Goal: Transaction & Acquisition: Subscribe to service/newsletter

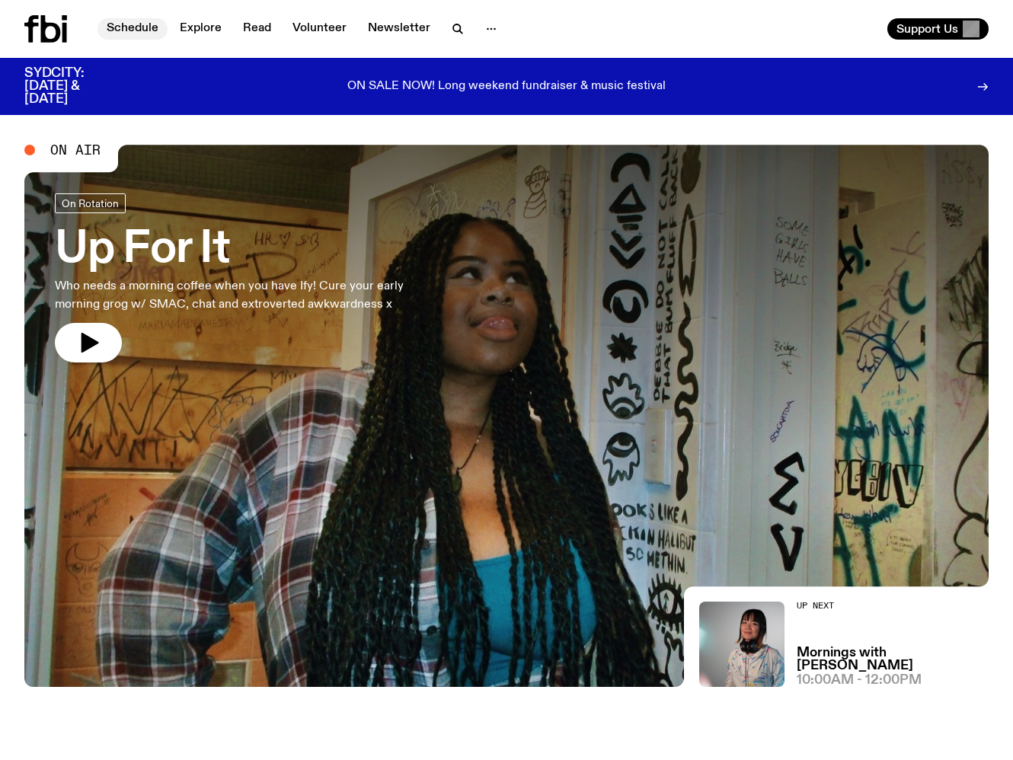
click at [155, 24] on link "Schedule" at bounding box center [132, 28] width 70 height 21
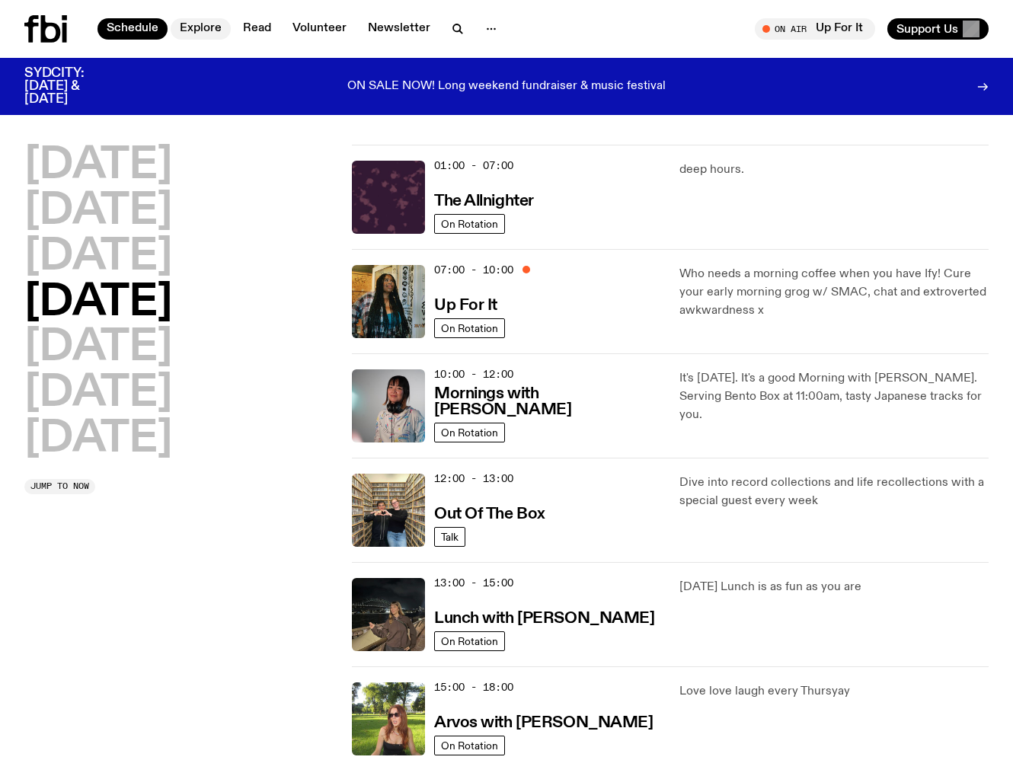
click at [210, 29] on link "Explore" at bounding box center [201, 28] width 60 height 21
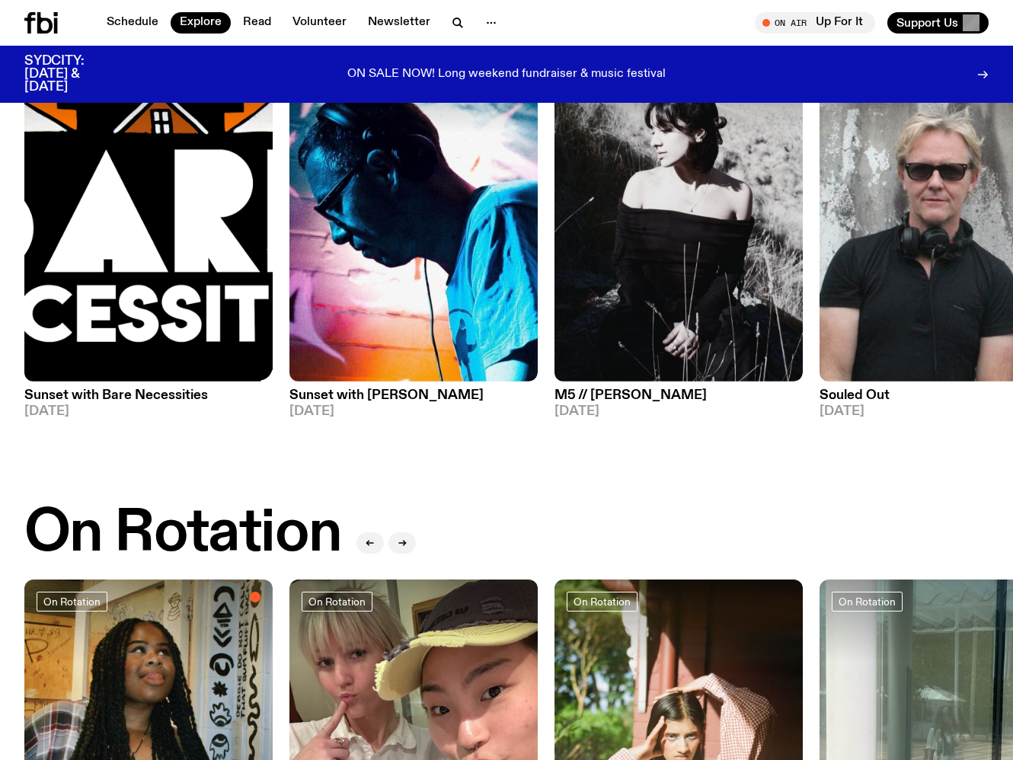
scroll to position [158, 0]
click at [359, 268] on img at bounding box center [413, 215] width 248 height 331
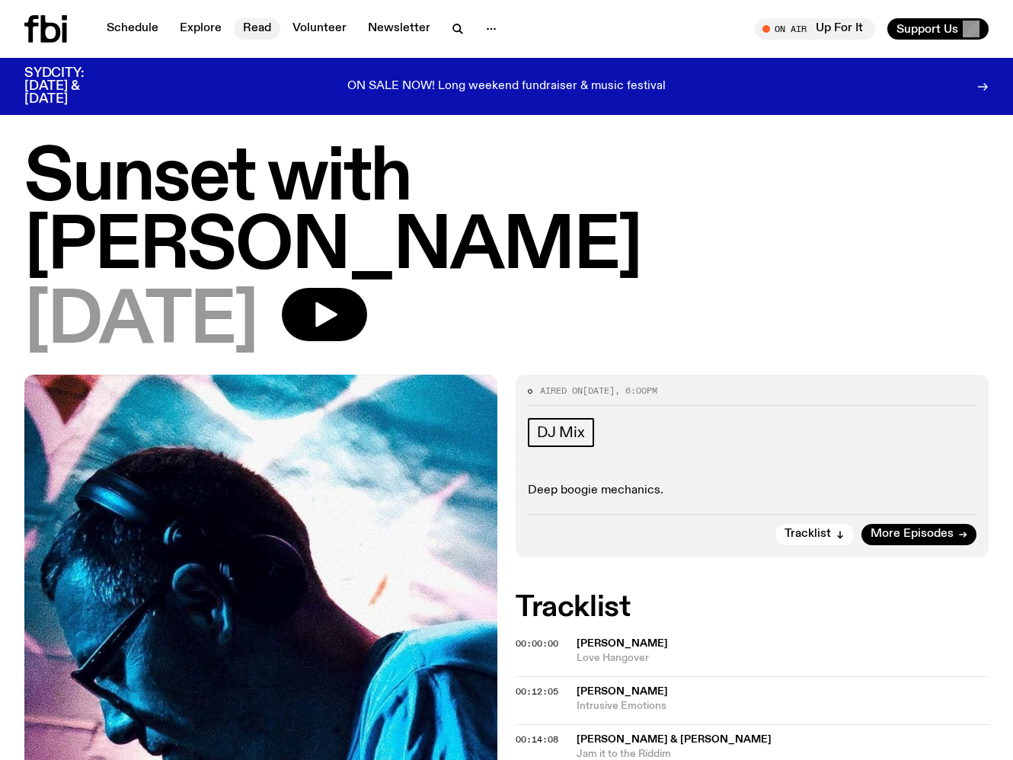
click at [257, 21] on link "Read" at bounding box center [257, 28] width 46 height 21
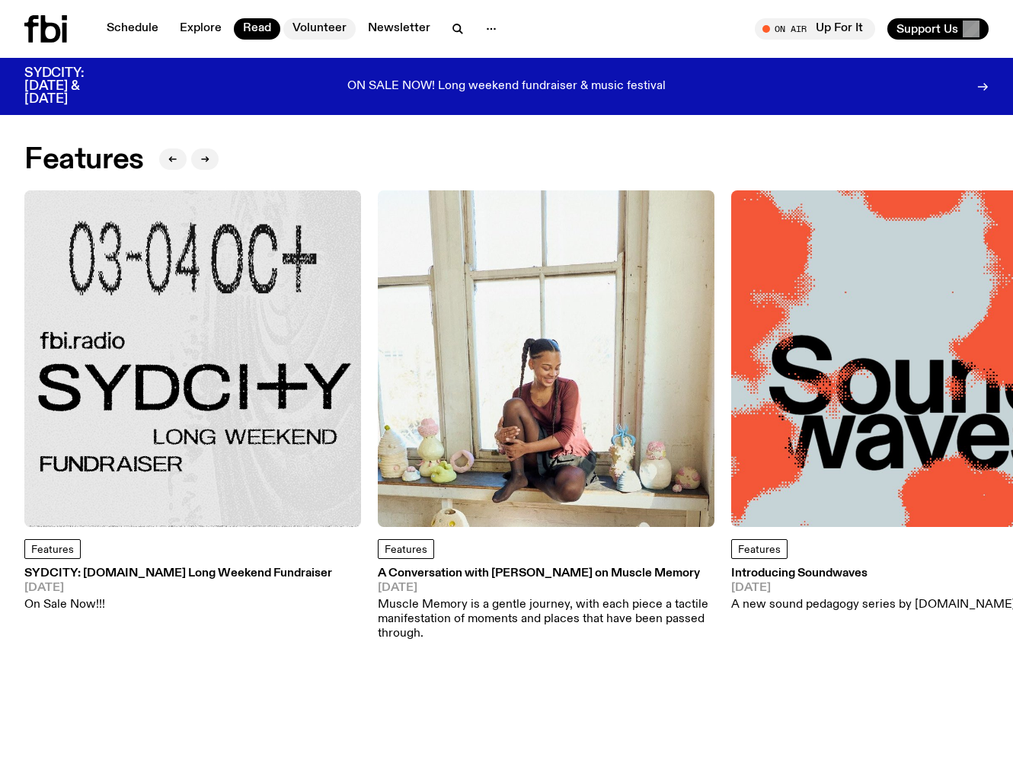
click at [314, 27] on link "Volunteer" at bounding box center [319, 28] width 72 height 21
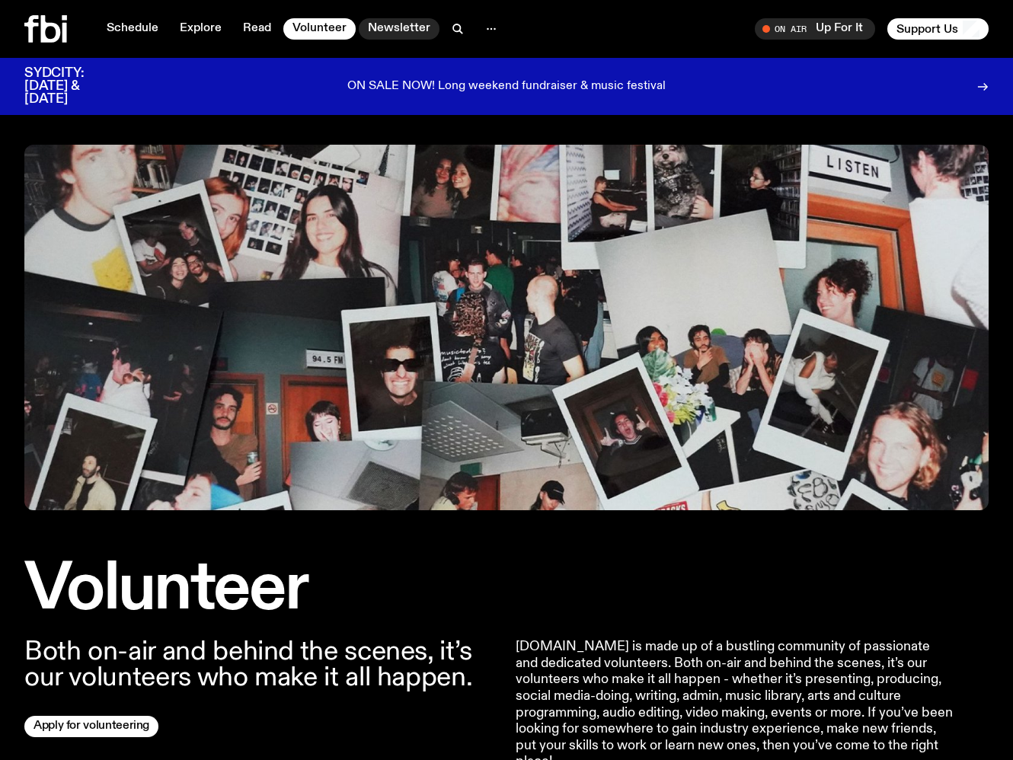
click at [385, 31] on link "Newsletter" at bounding box center [399, 28] width 81 height 21
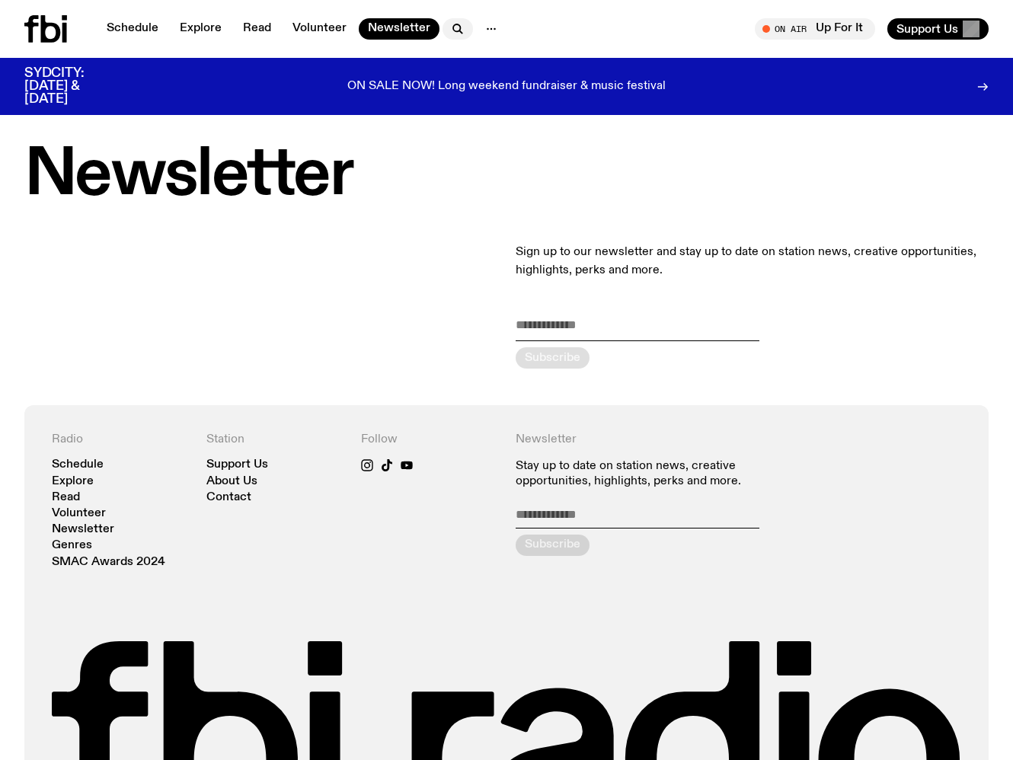
click at [452, 32] on icon "button" at bounding box center [458, 29] width 18 height 18
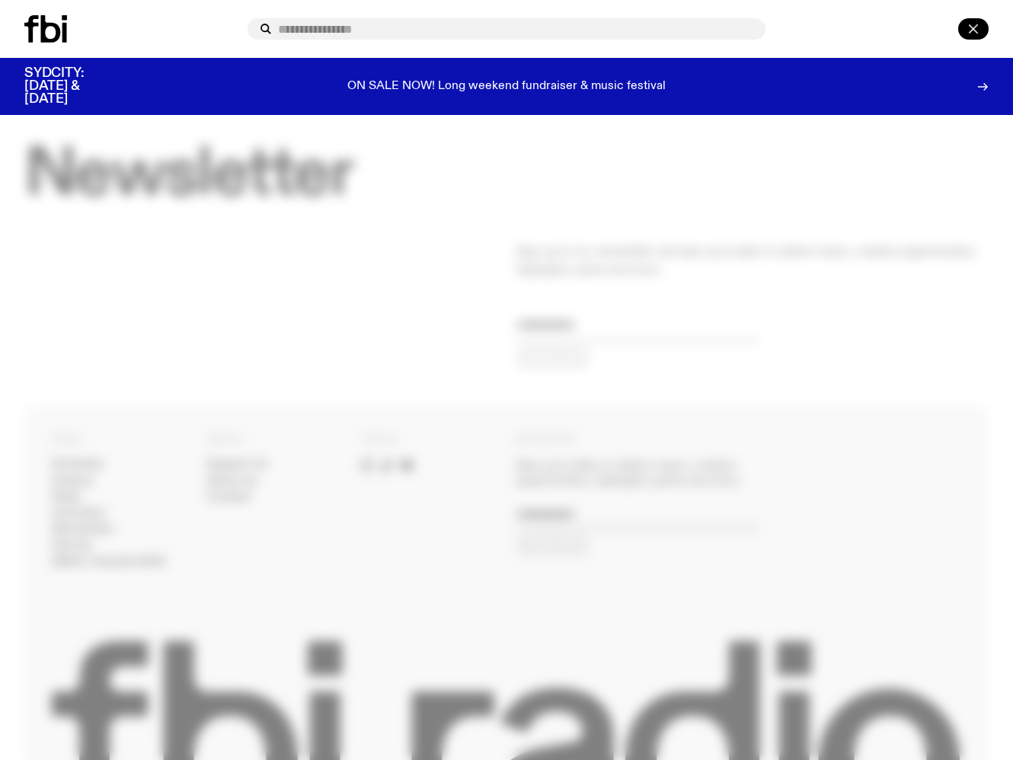
click at [969, 30] on icon "button" at bounding box center [973, 29] width 18 height 18
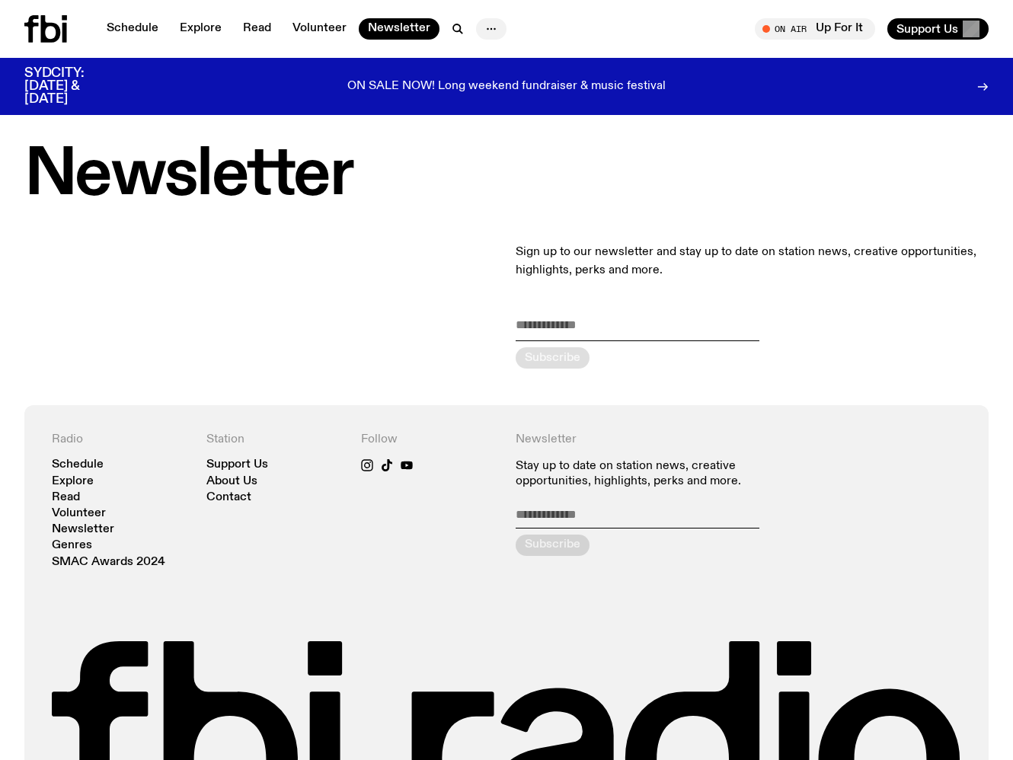
click at [494, 30] on icon "button" at bounding box center [491, 29] width 18 height 18
click at [40, 34] on icon at bounding box center [45, 28] width 43 height 27
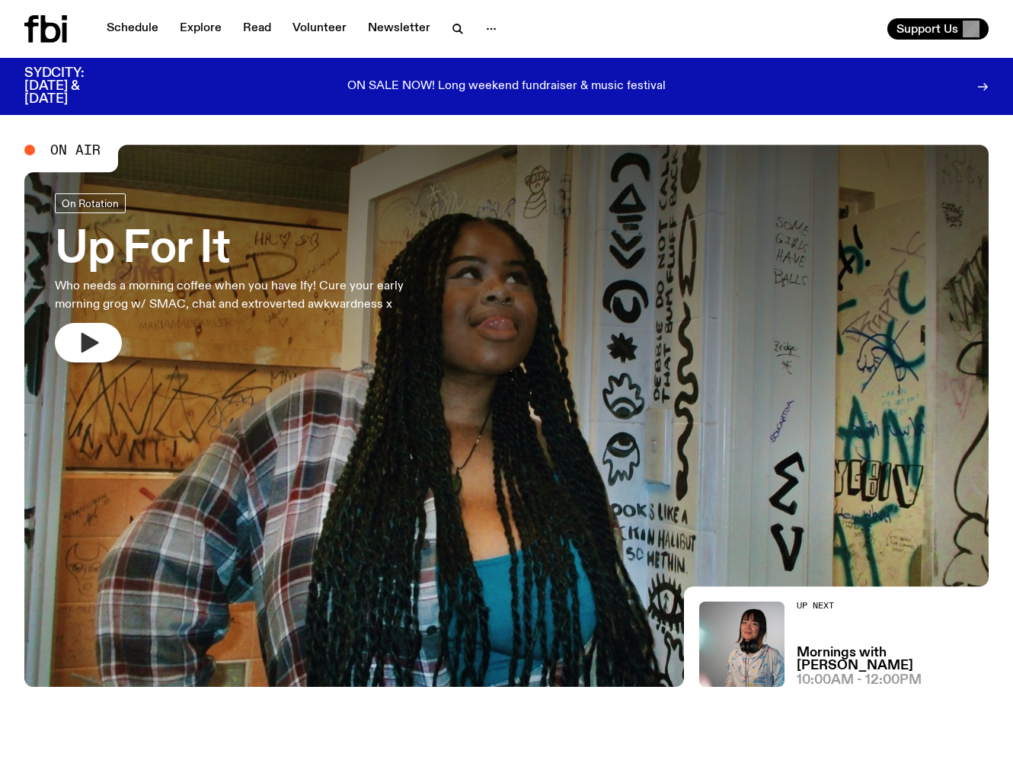
click at [110, 344] on button "button" at bounding box center [88, 343] width 67 height 40
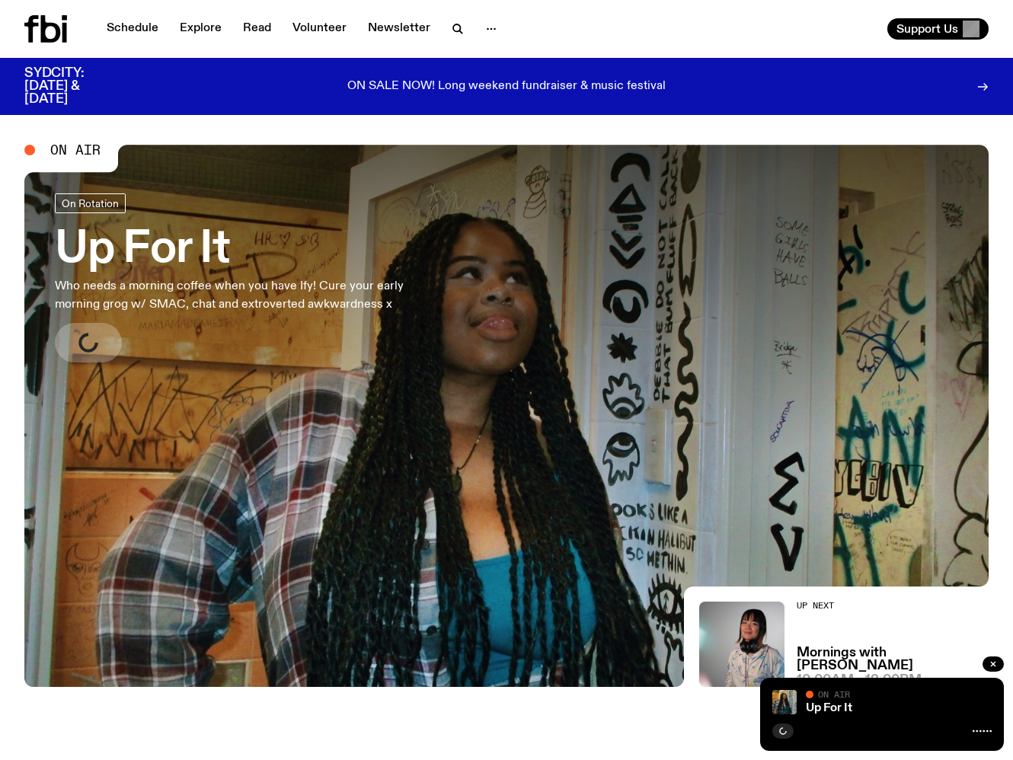
click at [995, 672] on div at bounding box center [992, 665] width 21 height 18
click at [996, 666] on icon "button" at bounding box center [993, 664] width 9 height 9
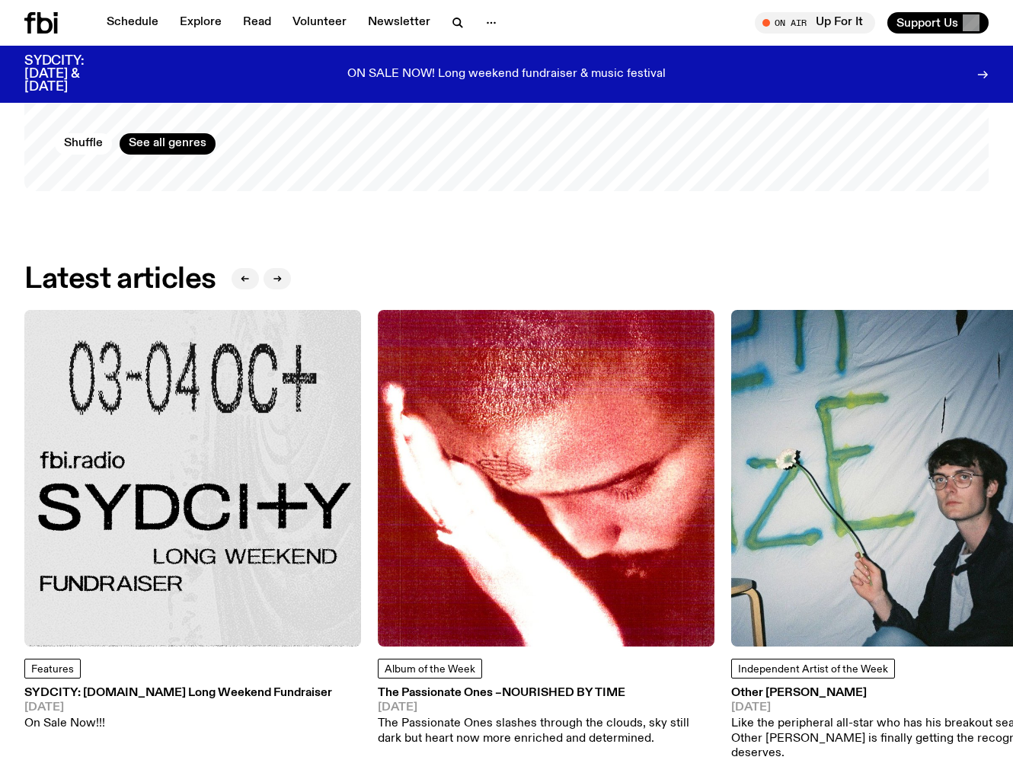
scroll to position [1292, 0]
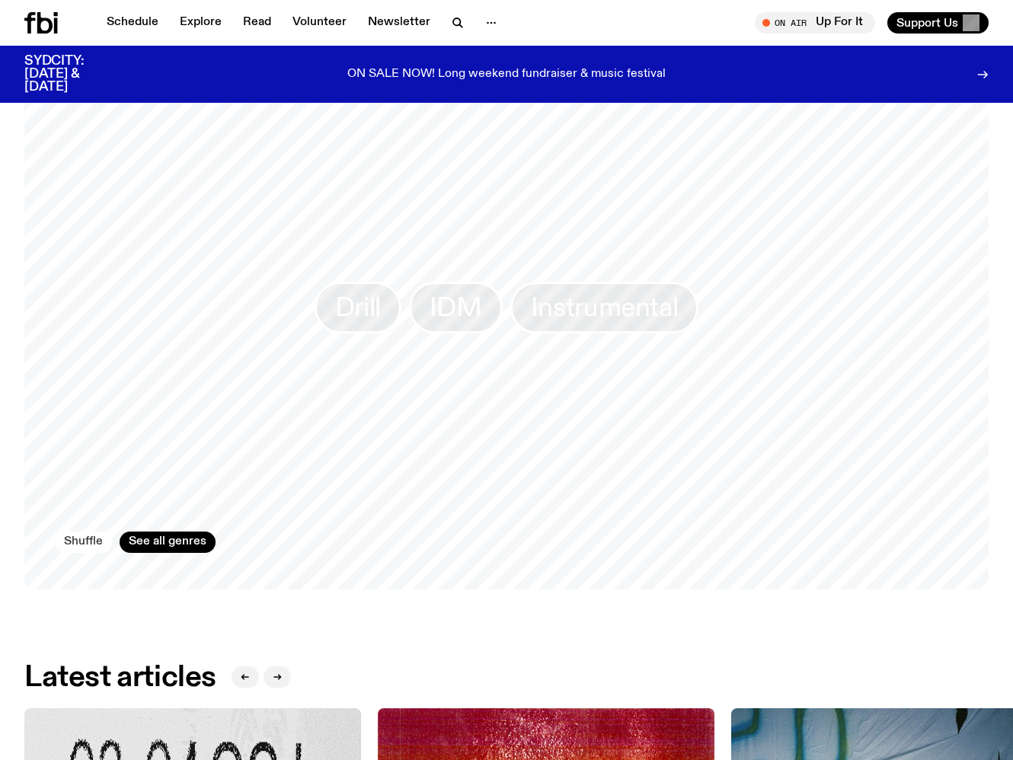
click at [103, 532] on button "Shuffle" at bounding box center [83, 542] width 57 height 21
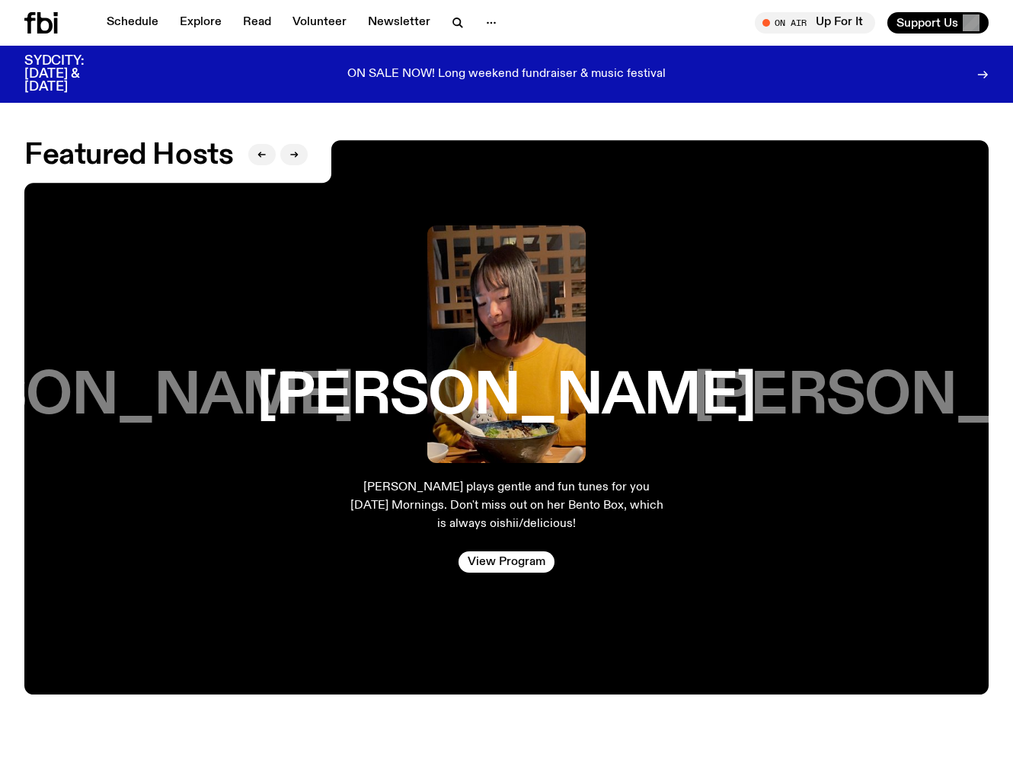
scroll to position [2477, 0]
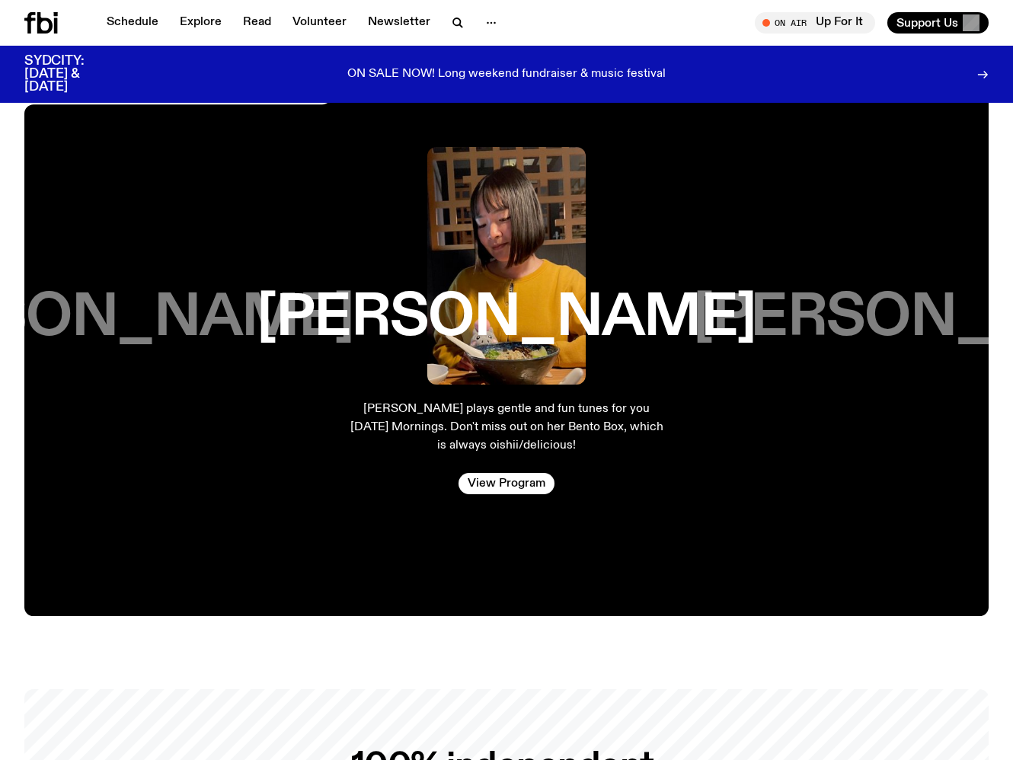
drag, startPoint x: 430, startPoint y: 276, endPoint x: 283, endPoint y: 277, distance: 147.8
click at [363, 289] on h3 "[PERSON_NAME]" at bounding box center [506, 318] width 499 height 58
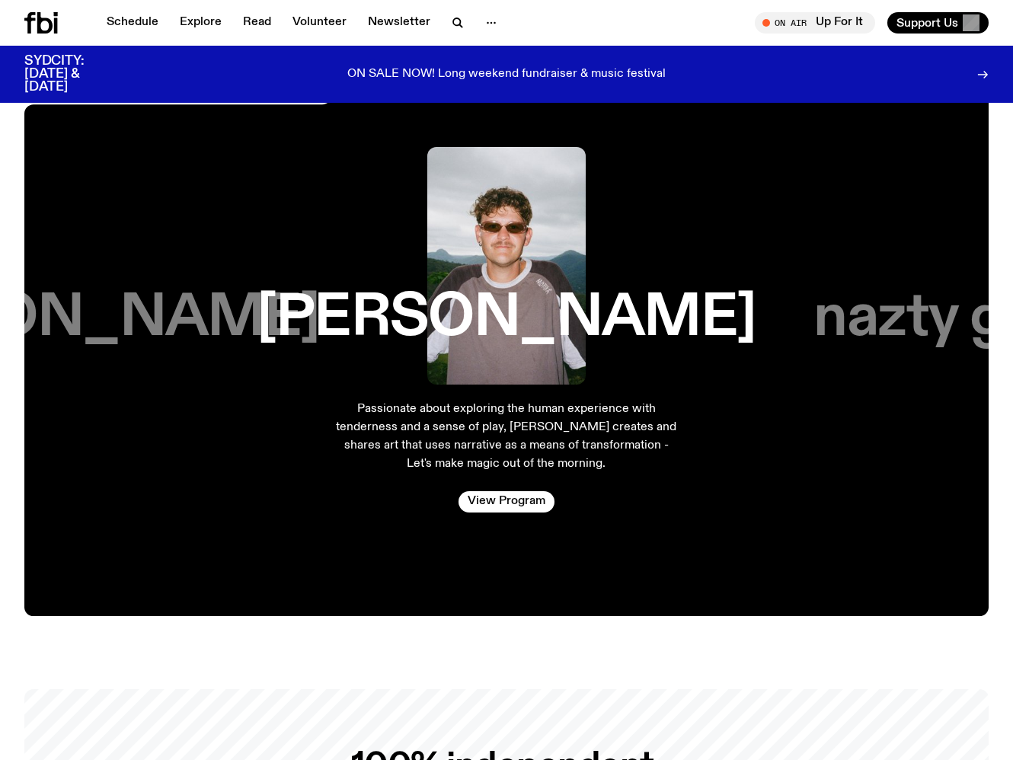
drag, startPoint x: 559, startPoint y: 292, endPoint x: 308, endPoint y: 305, distance: 251.7
click at [323, 305] on h3 "[PERSON_NAME]" at bounding box center [506, 318] width 499 height 58
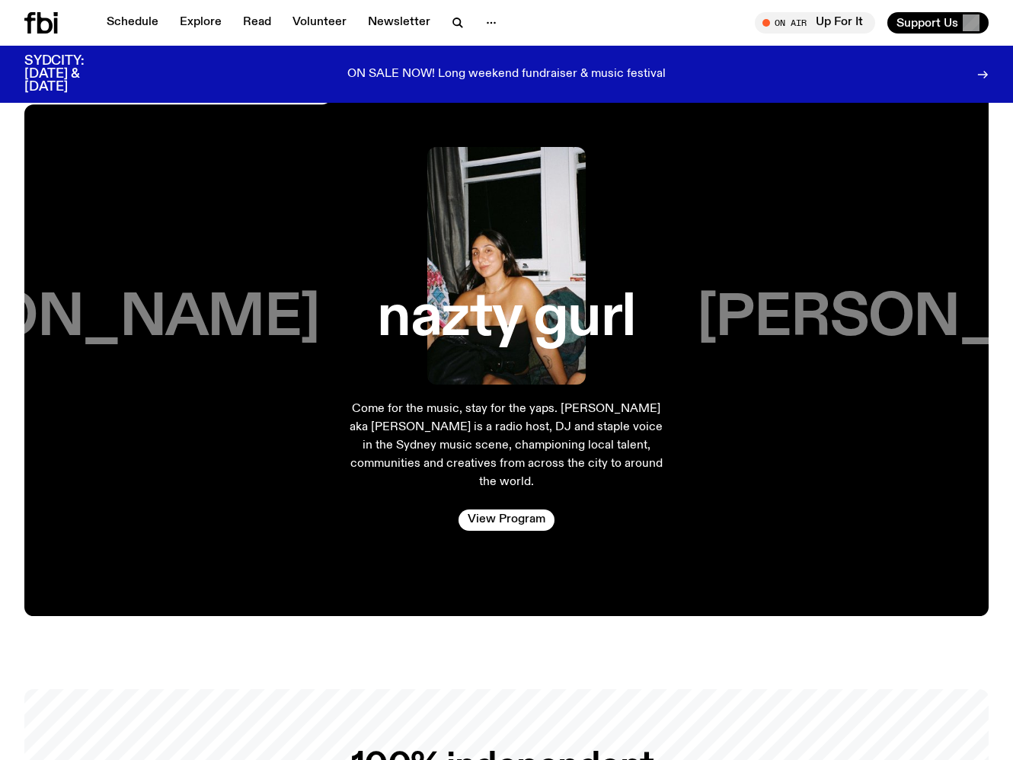
drag, startPoint x: 481, startPoint y: 294, endPoint x: 223, endPoint y: 312, distance: 258.1
click at [377, 312] on h3 "nazty gurl" at bounding box center [506, 318] width 258 height 58
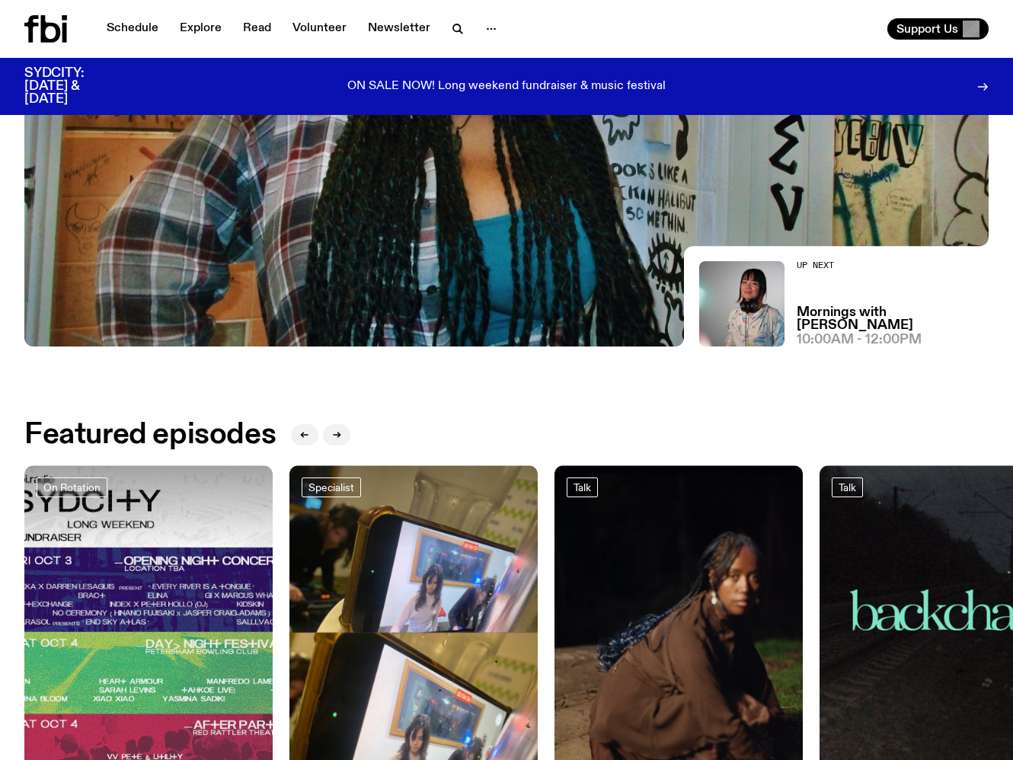
scroll to position [0, 0]
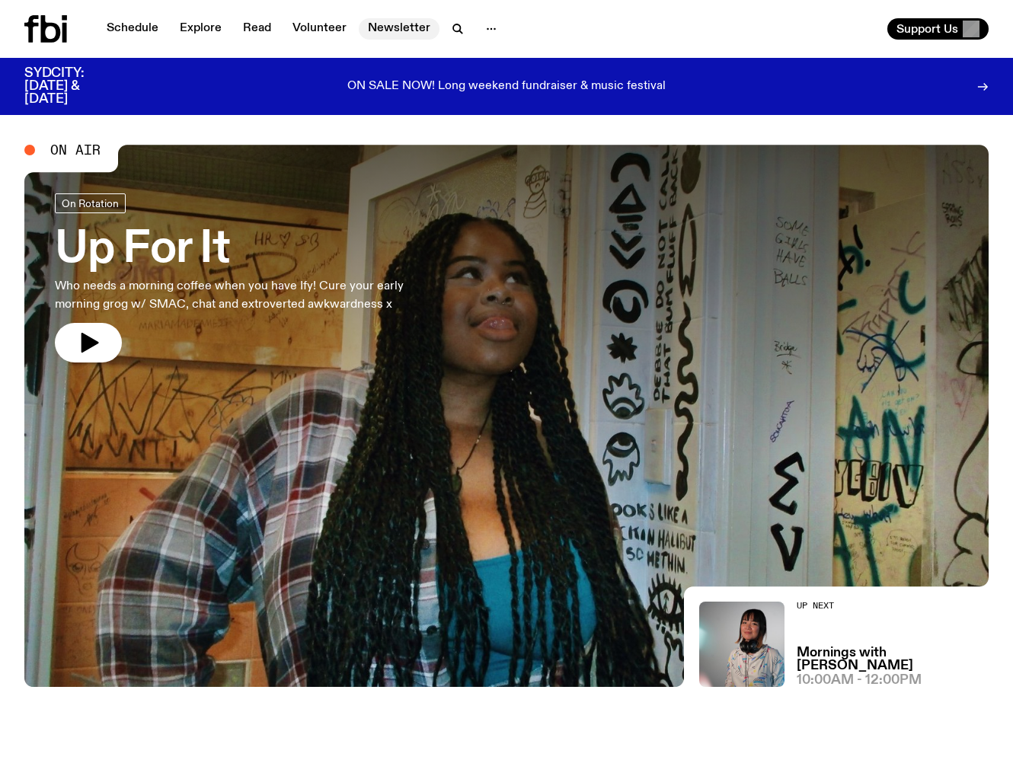
click at [378, 32] on link "Newsletter" at bounding box center [399, 28] width 81 height 21
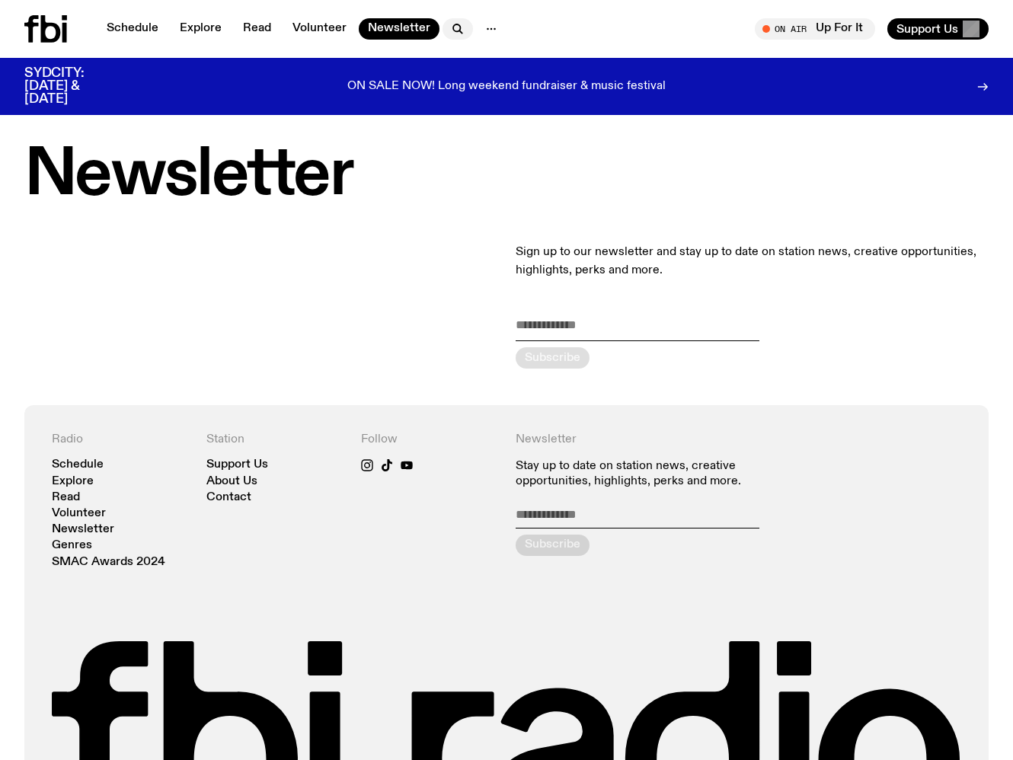
click at [452, 29] on icon "button" at bounding box center [458, 29] width 18 height 18
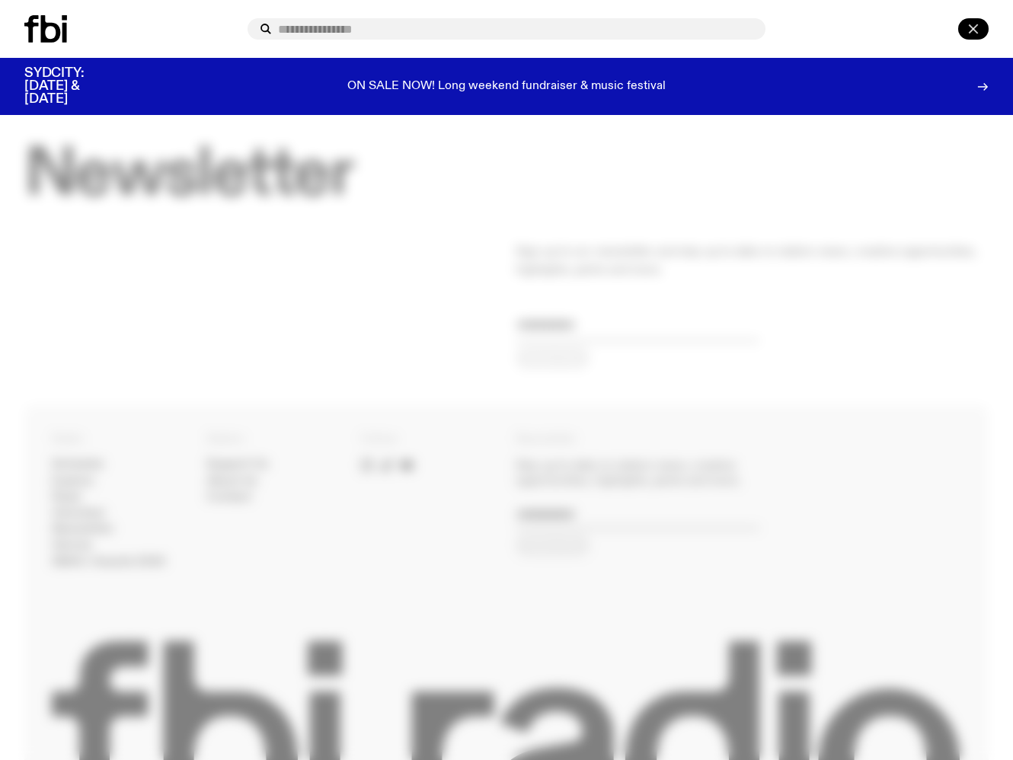
click at [979, 24] on icon "button" at bounding box center [973, 29] width 18 height 18
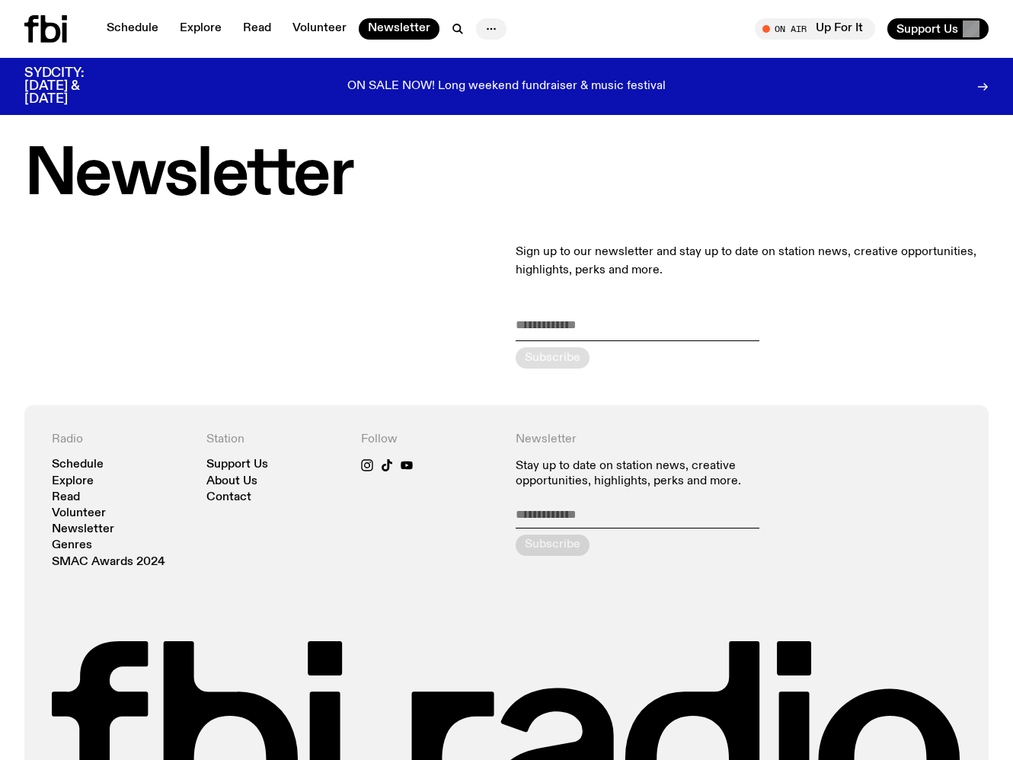
click at [485, 30] on icon "button" at bounding box center [491, 29] width 18 height 18
click at [498, 62] on link "About Us" at bounding box center [491, 60] width 76 height 21
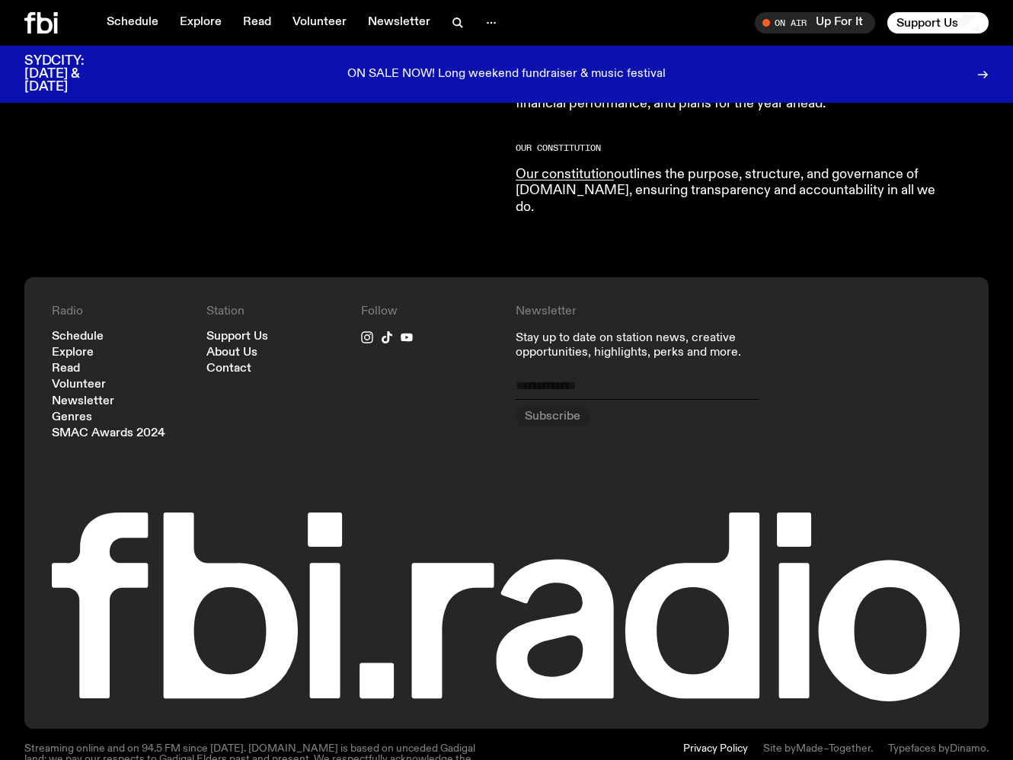
scroll to position [1583, 0]
click at [578, 379] on input "email" at bounding box center [638, 389] width 244 height 21
click at [701, 442] on div "Radio Schedule Explore Read Volunteer Newsletter Genres SMAC Awards 2024 Statio…" at bounding box center [506, 503] width 909 height 398
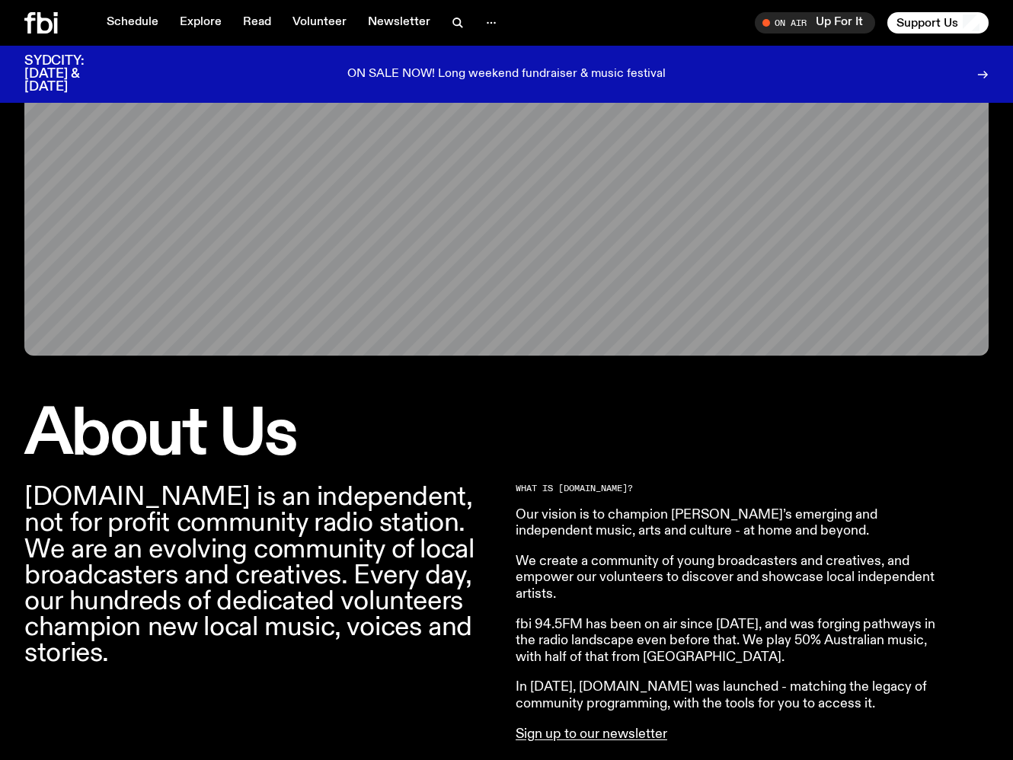
scroll to position [0, 0]
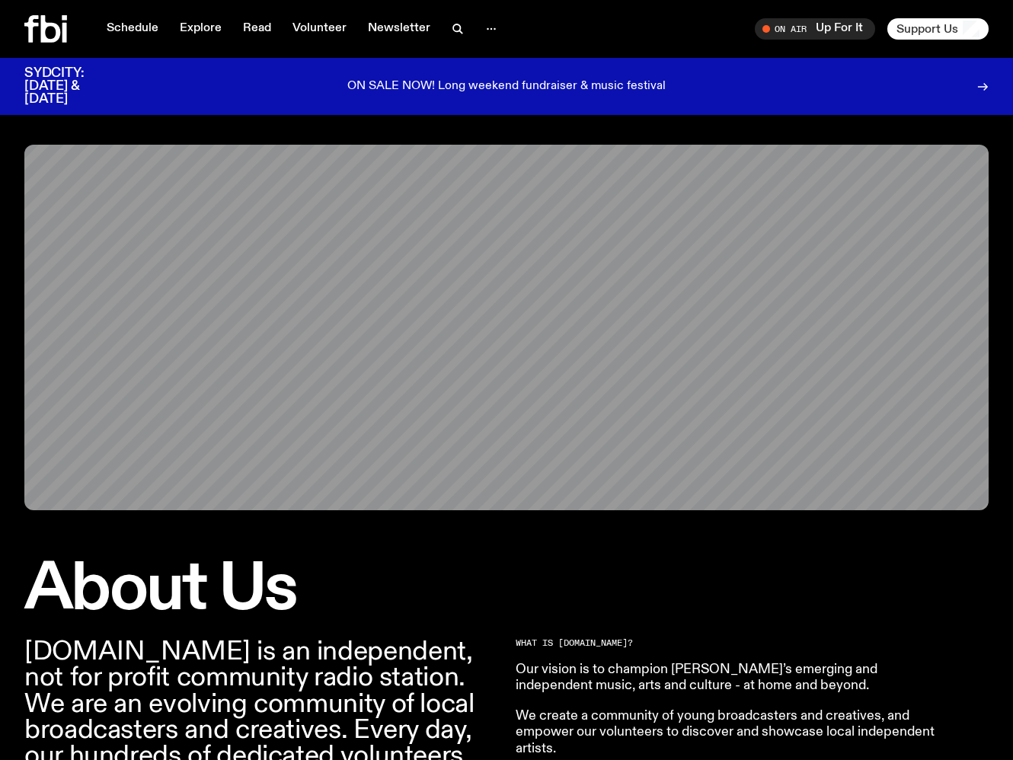
click at [952, 33] on span "Support Us" at bounding box center [927, 29] width 62 height 14
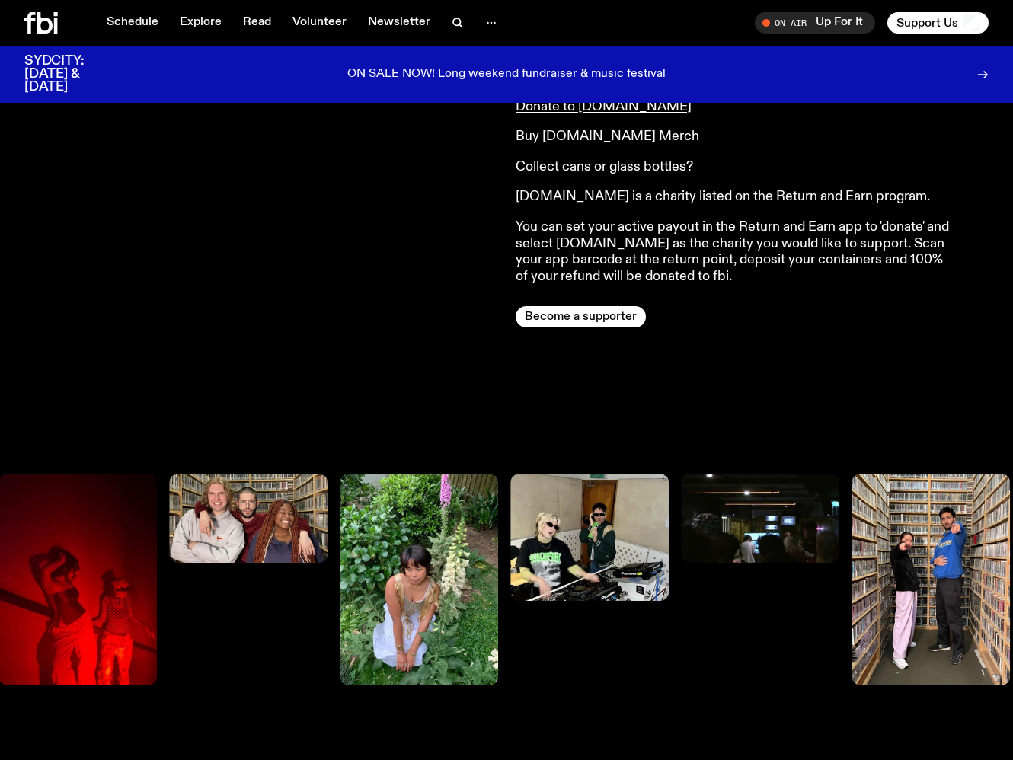
scroll to position [867, 0]
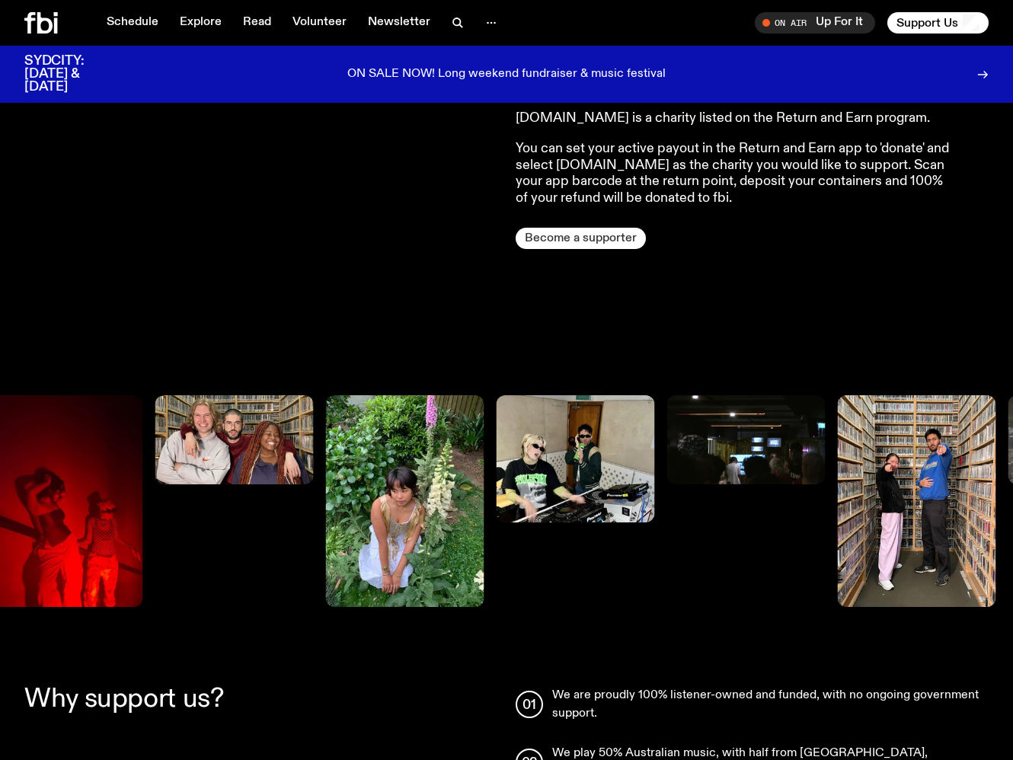
click at [561, 228] on button "Become a supporter" at bounding box center [581, 238] width 130 height 21
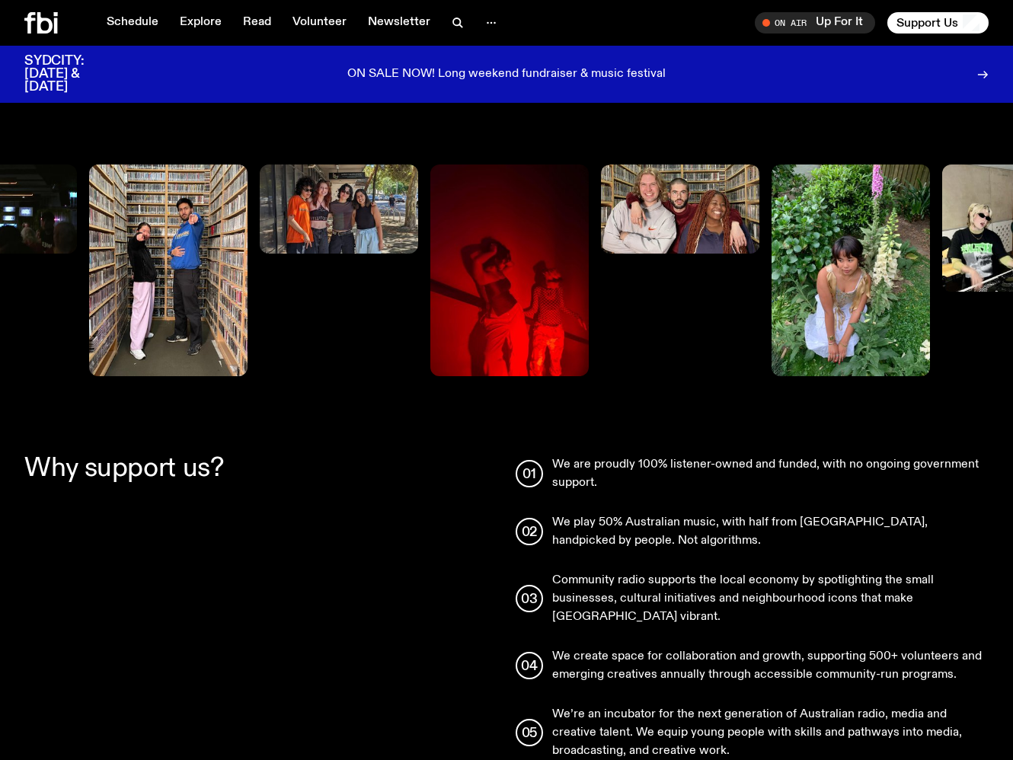
scroll to position [1176, 0]
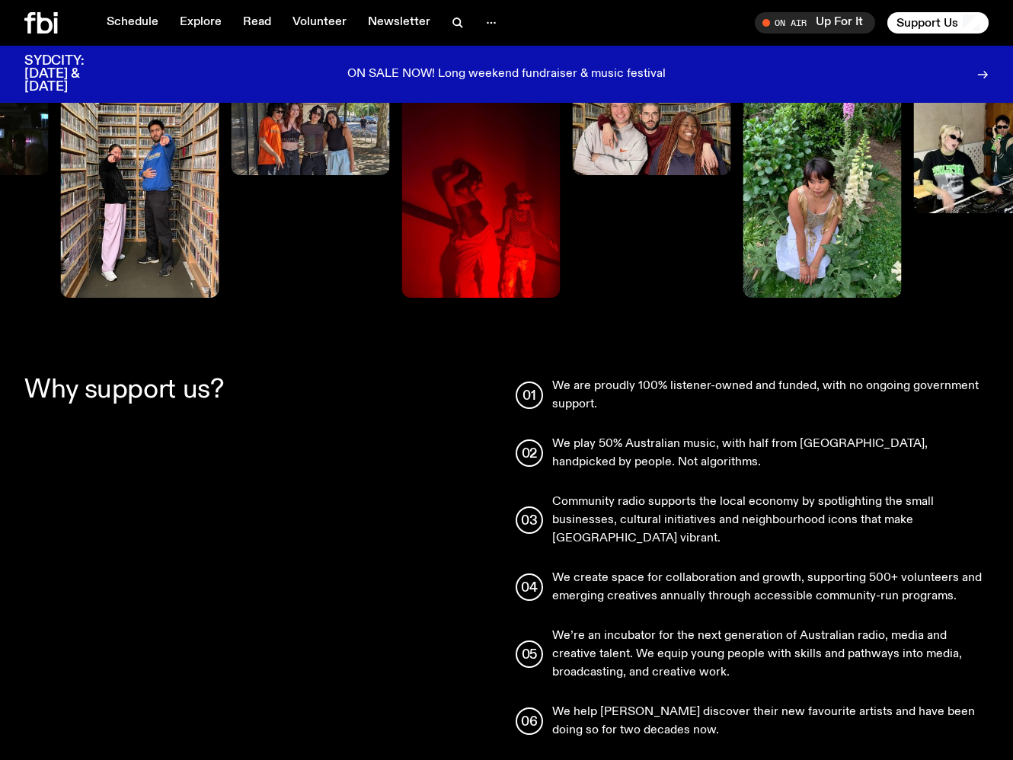
drag, startPoint x: 529, startPoint y: 497, endPoint x: 544, endPoint y: 500, distance: 14.8
click at [544, 569] on li "Community radio supports the local economy by spotlighting the small businesses…" at bounding box center [752, 587] width 473 height 37
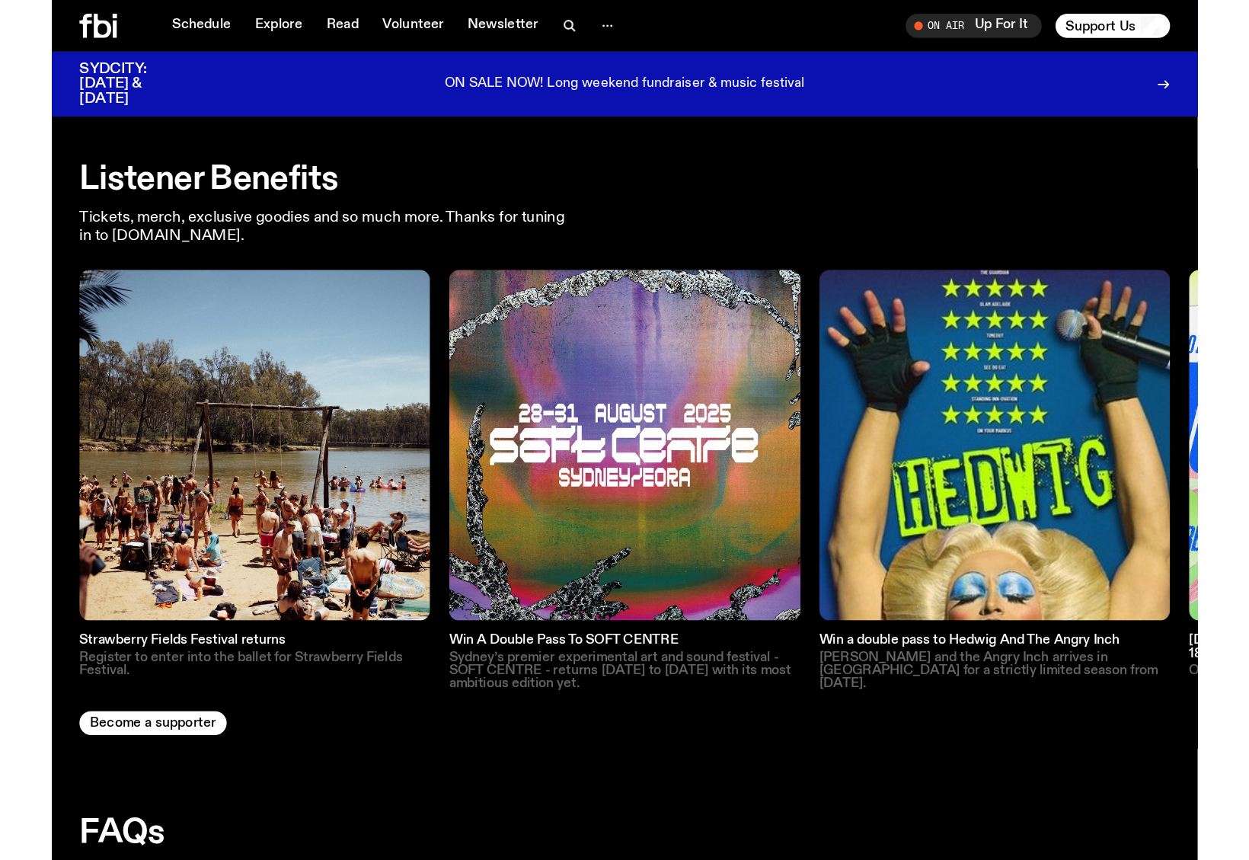
scroll to position [2481, 0]
